Goal: Use online tool/utility: Utilize a website feature to perform a specific function

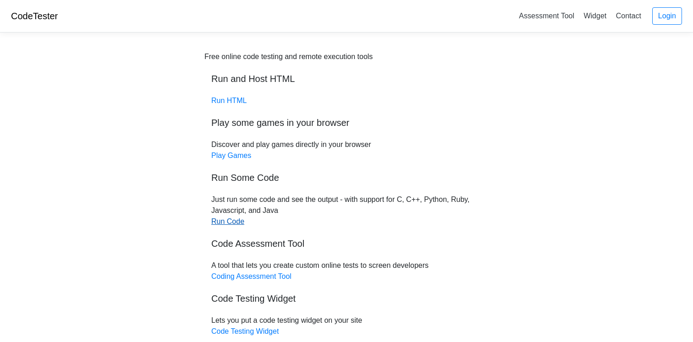
click at [232, 219] on link "Run Code" at bounding box center [227, 222] width 33 height 8
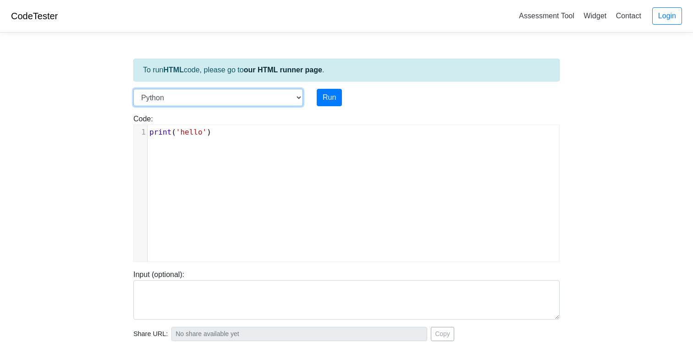
click at [296, 97] on select "C C++ Go Java Javascript Python Ruby" at bounding box center [218, 97] width 170 height 17
select select "c"
click at [133, 89] on select "C C++ Go Java Javascript Python Ruby" at bounding box center [218, 97] width 170 height 17
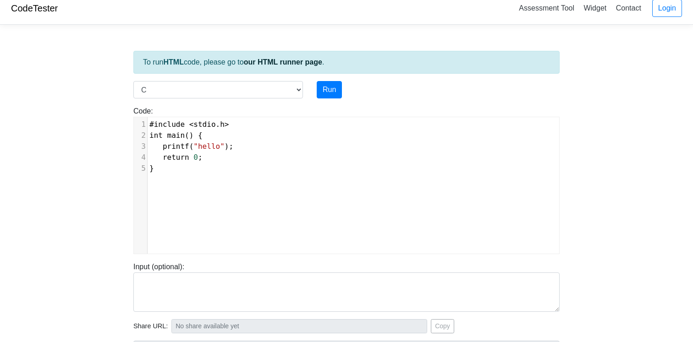
scroll to position [4, 0]
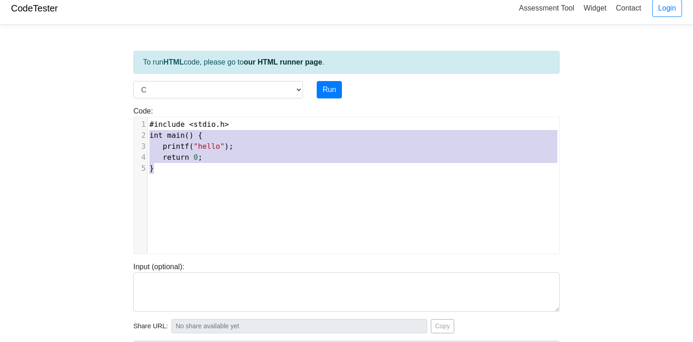
type textarea "#include <stdio.h> int main() { printf("hello"); return 0; }"
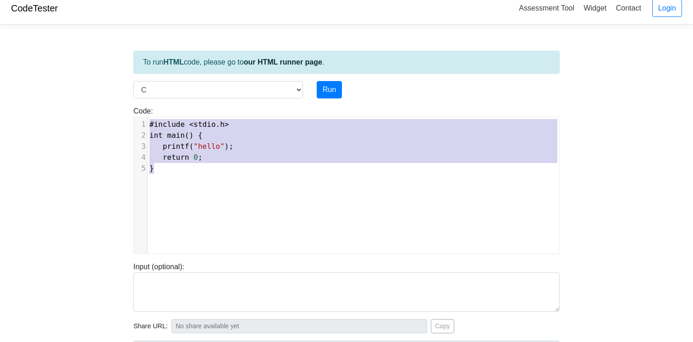
drag, startPoint x: 195, startPoint y: 170, endPoint x: 118, endPoint y: 117, distance: 92.9
click at [118, 117] on body "CodeTester Assessment Tool Widget Contact Login To run HTML code, please go to …" at bounding box center [346, 236] width 693 height 489
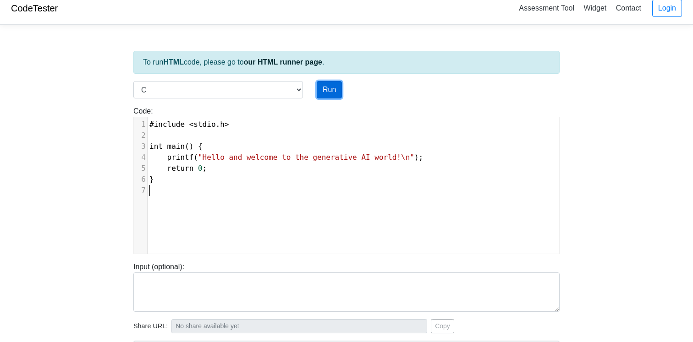
click at [332, 90] on button "Run" at bounding box center [329, 89] width 25 height 17
type input "https://codetester.io/runner?s=D9lp18wDXn"
type textarea "Stdout: Hello and welcome to the generative AI world!"
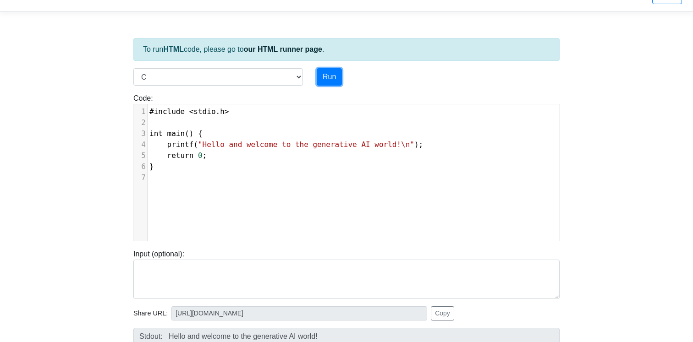
scroll to position [0, 0]
